Goal: Check status

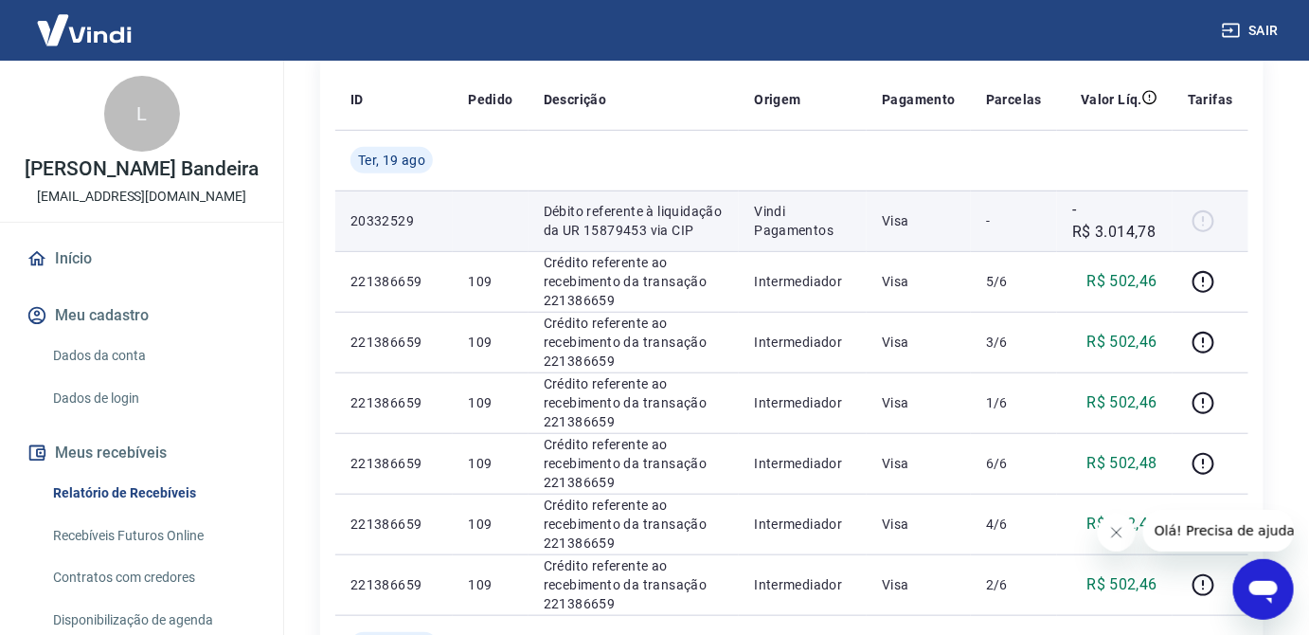
scroll to position [344, 0]
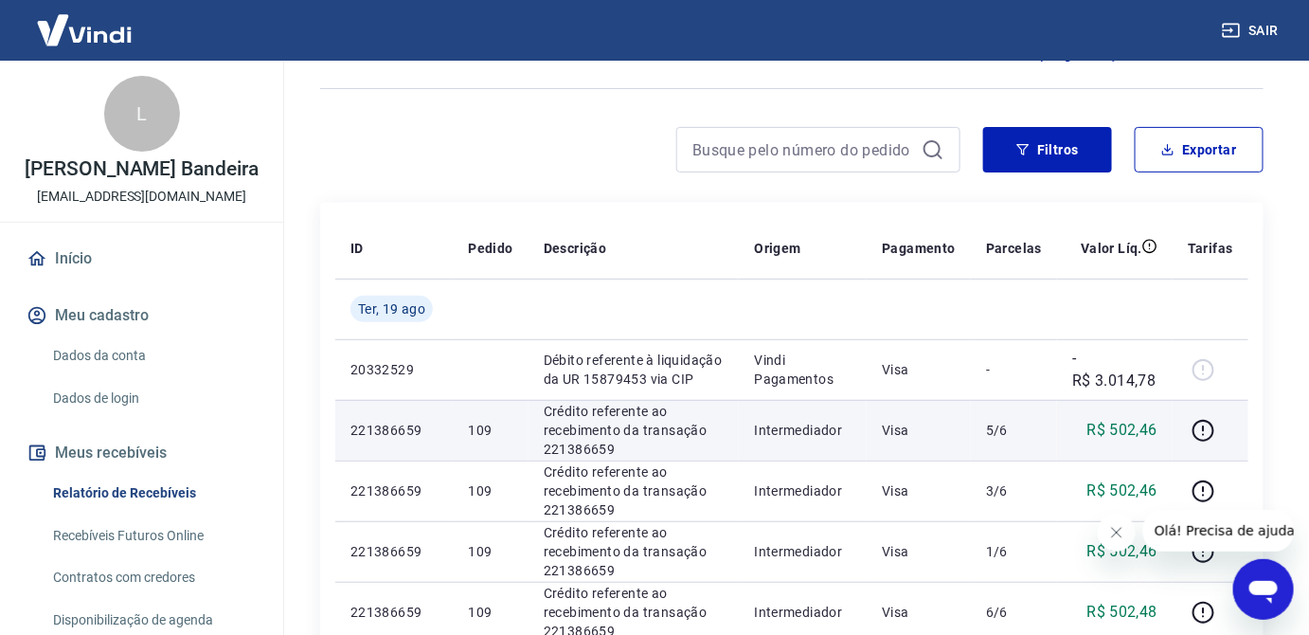
scroll to position [258, 0]
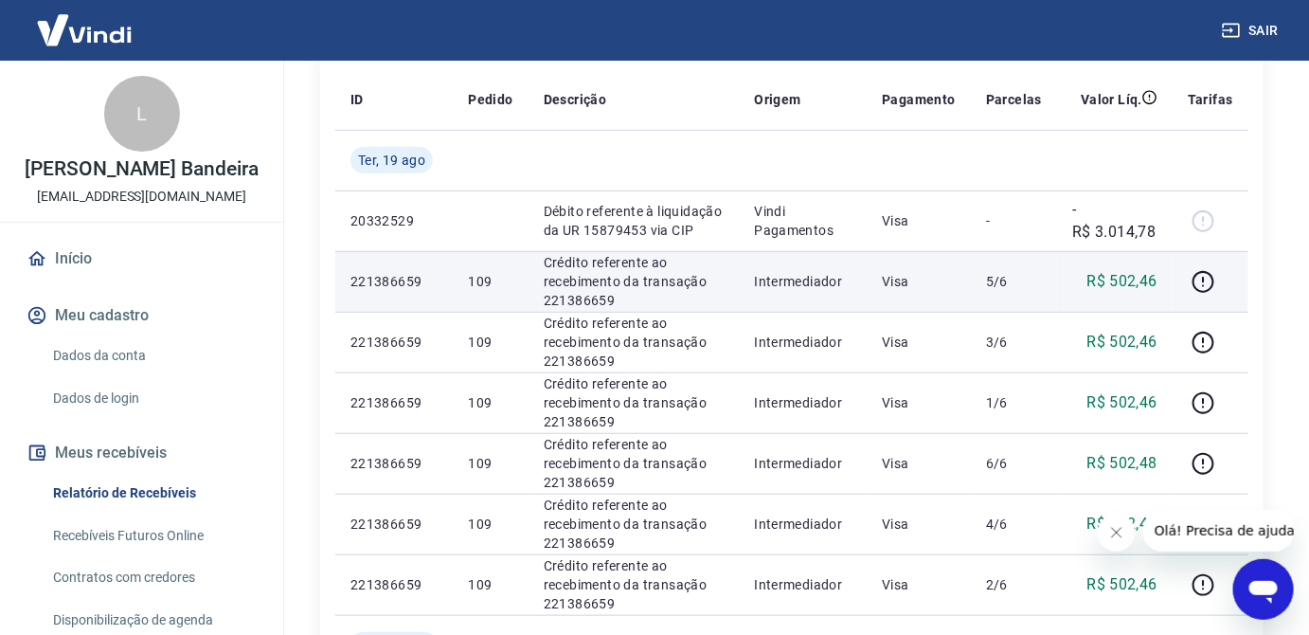
click at [596, 304] on p "Crédito referente ao recebimento da transação 221386659" at bounding box center [634, 281] width 181 height 57
copy p "221386659"
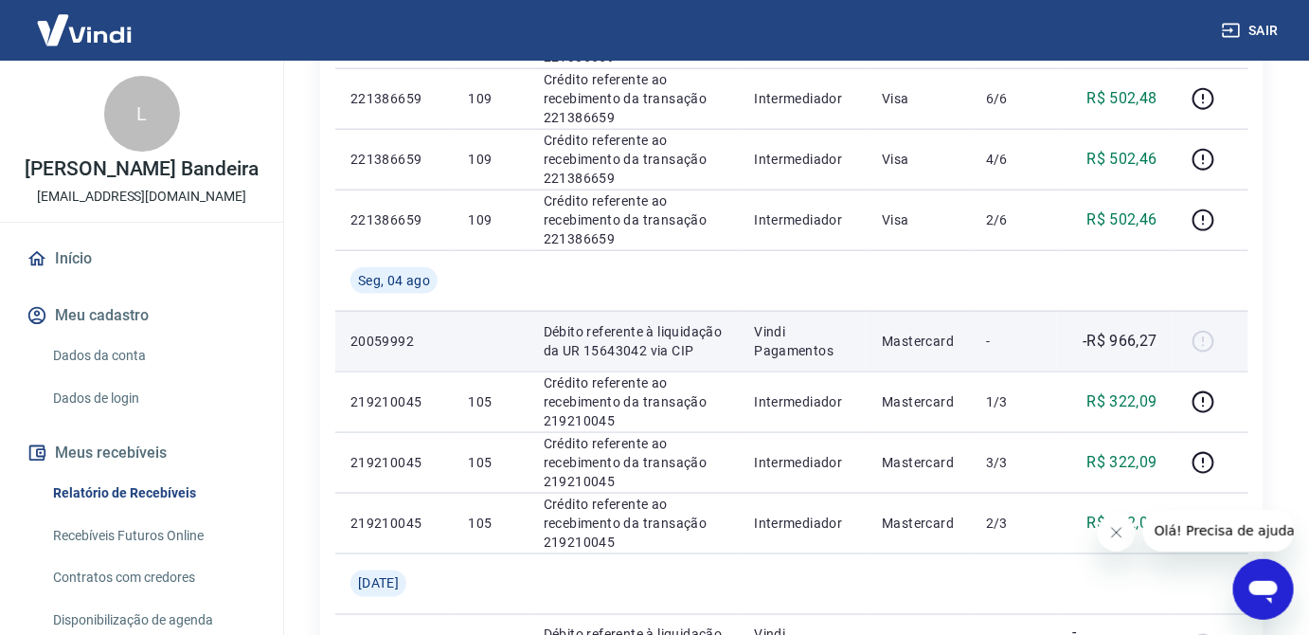
scroll to position [689, 0]
